Goal: Navigation & Orientation: Find specific page/section

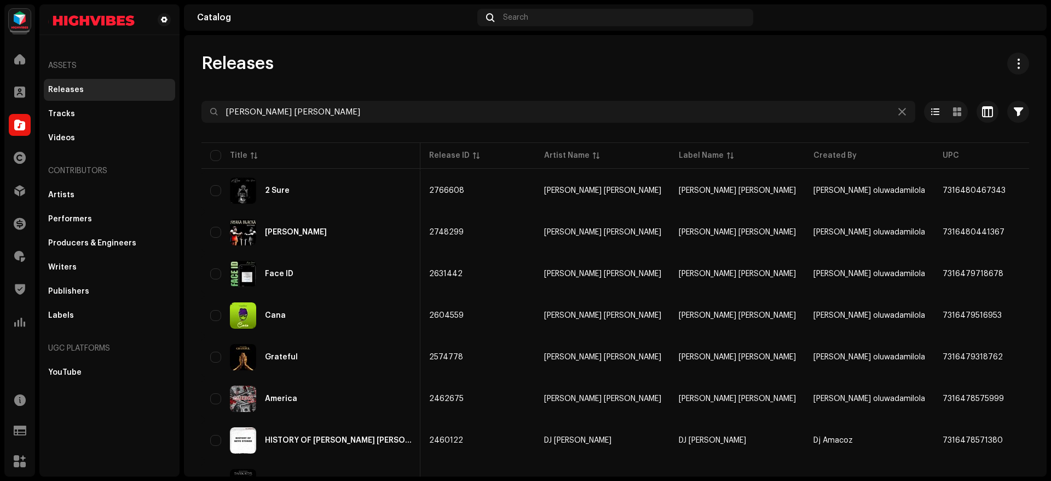
scroll to position [0, 334]
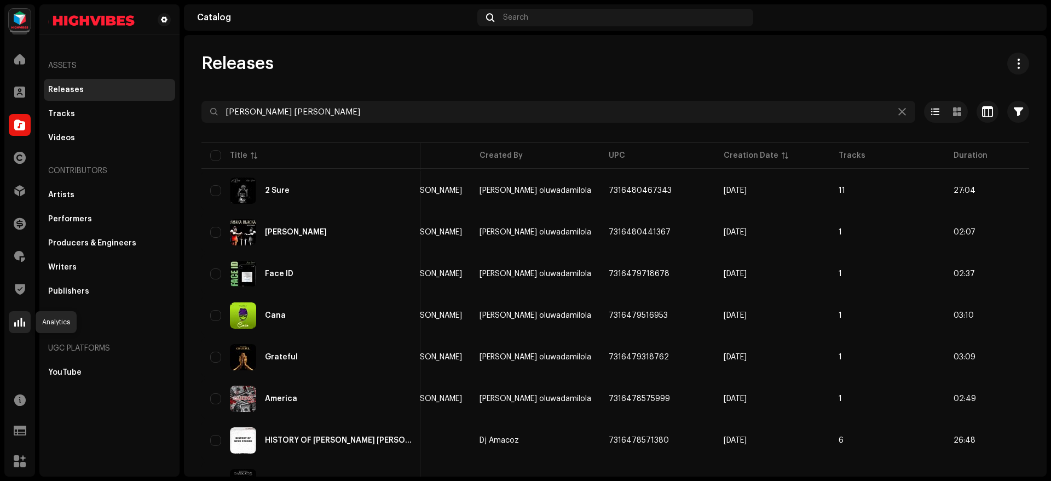
click at [26, 320] on div at bounding box center [20, 322] width 22 height 22
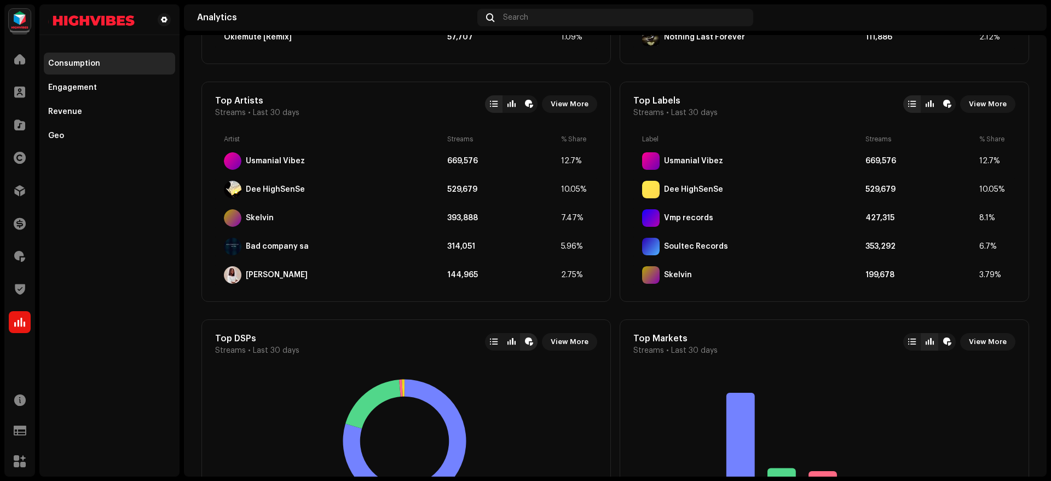
scroll to position [596, 0]
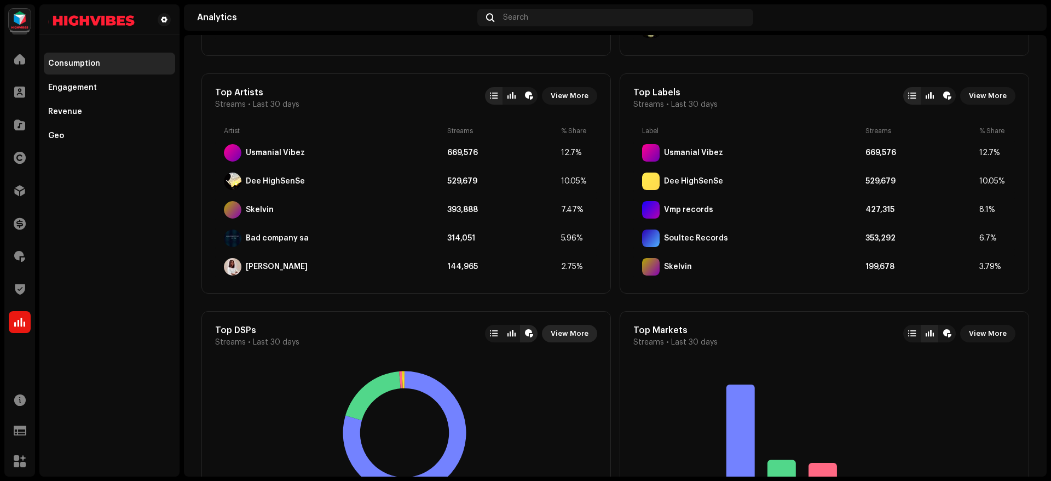
click at [582, 334] on span "View More" at bounding box center [570, 333] width 38 height 22
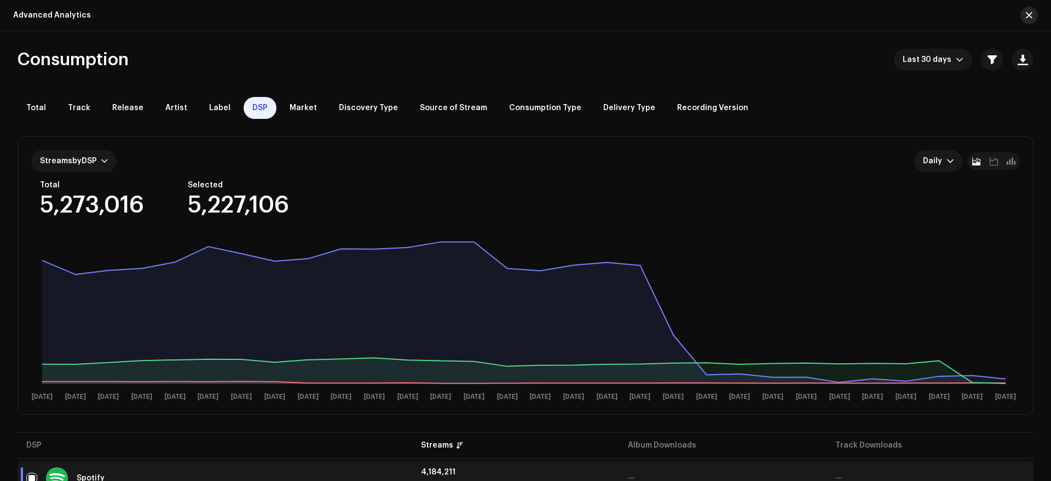
click at [1034, 10] on button "button" at bounding box center [1029, 16] width 18 height 18
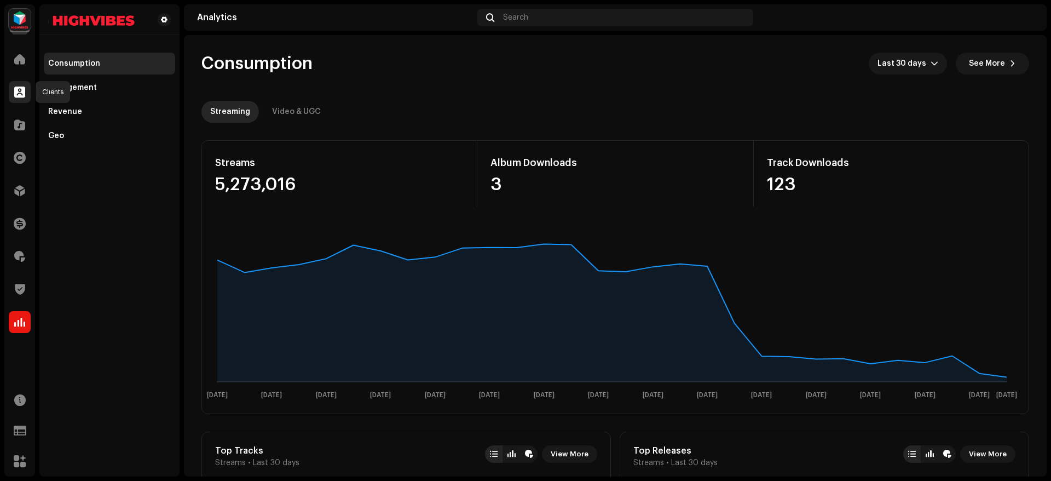
click at [18, 83] on div at bounding box center [20, 92] width 22 height 22
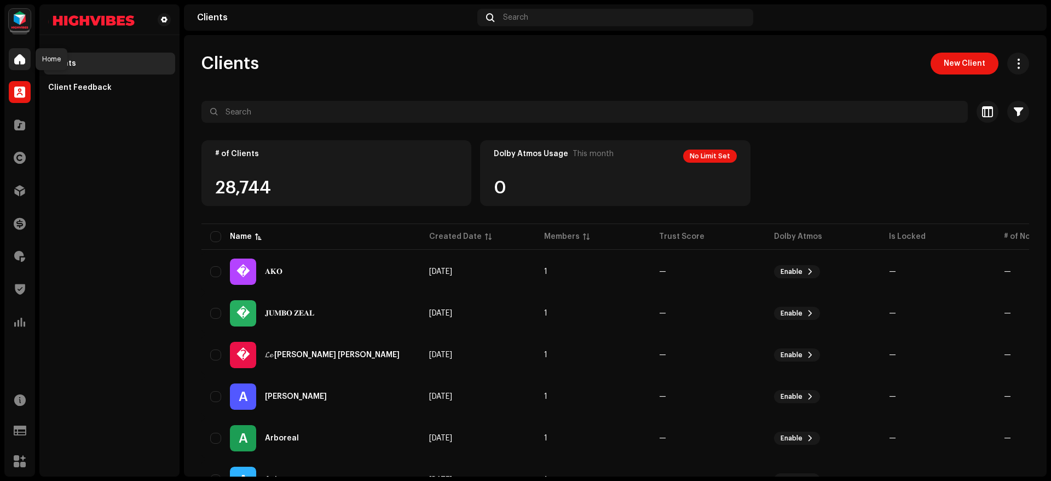
click at [10, 59] on div at bounding box center [20, 59] width 22 height 22
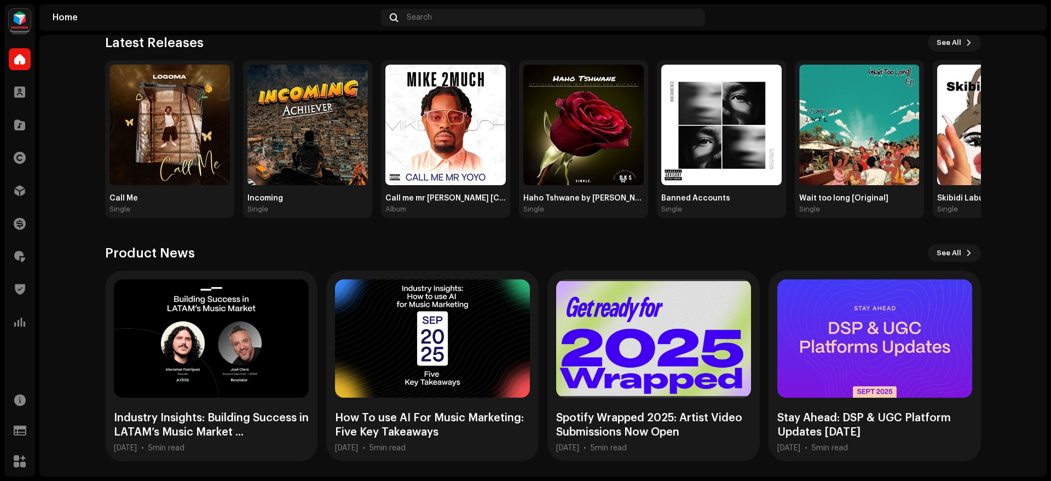
scroll to position [130, 0]
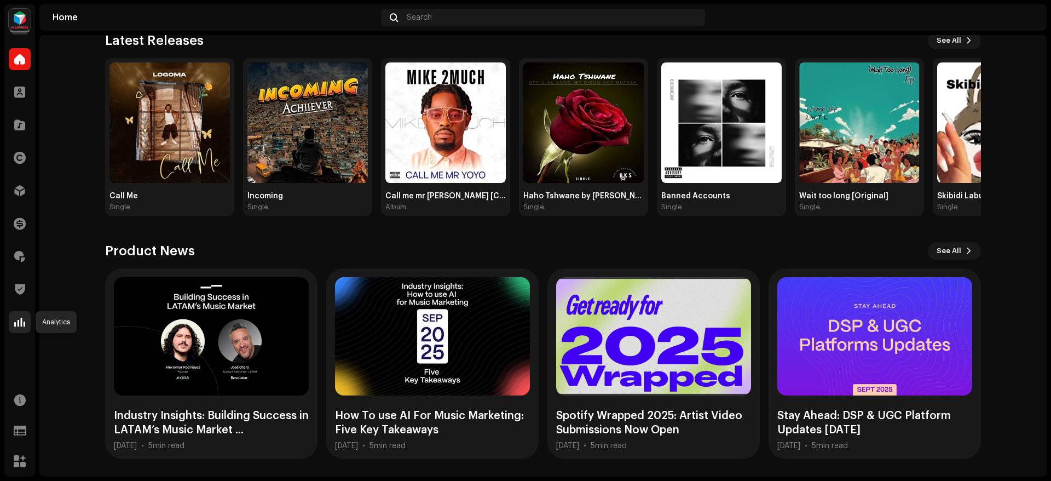
click at [17, 321] on span at bounding box center [19, 322] width 11 height 9
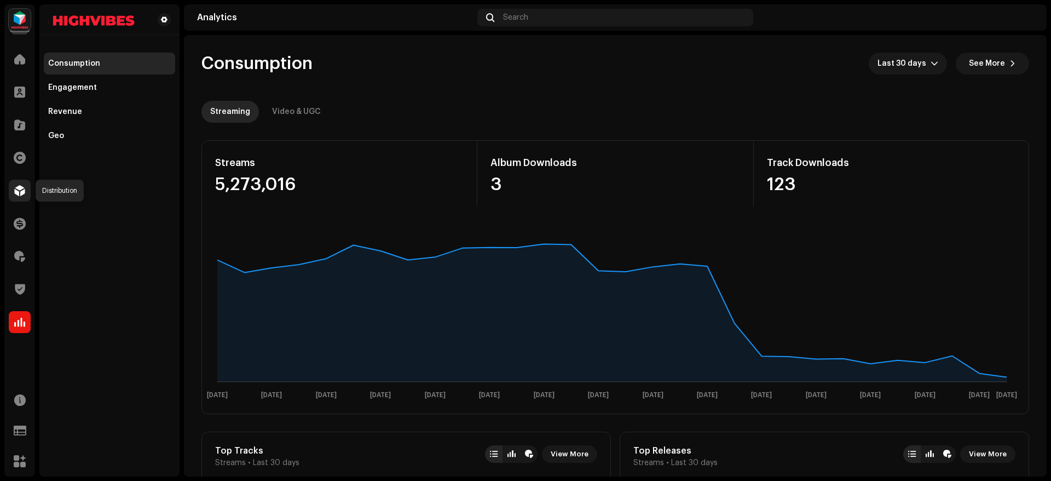
click at [14, 191] on span at bounding box center [19, 190] width 11 height 9
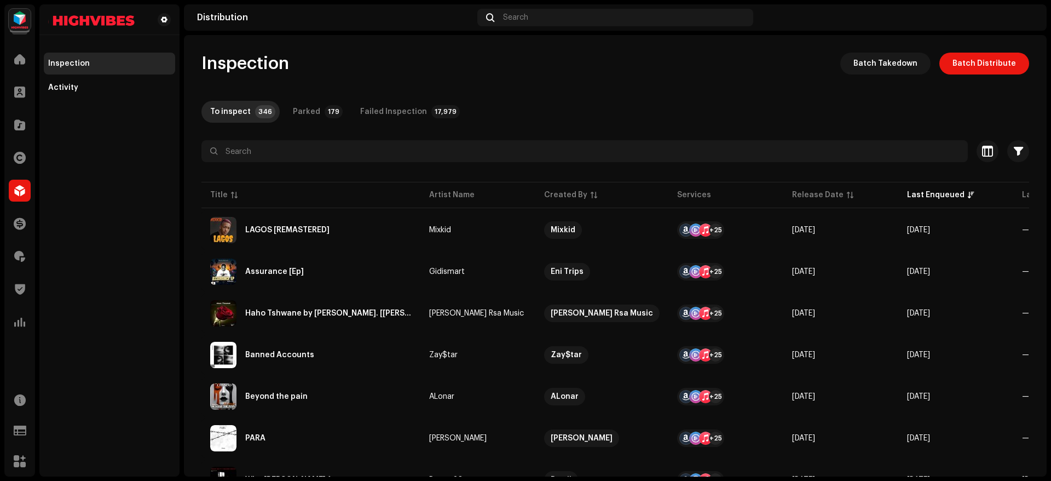
click at [651, 70] on div "Inspection Batch Takedown Batch Distribute" at bounding box center [615, 64] width 828 height 22
